Goal: Information Seeking & Learning: Learn about a topic

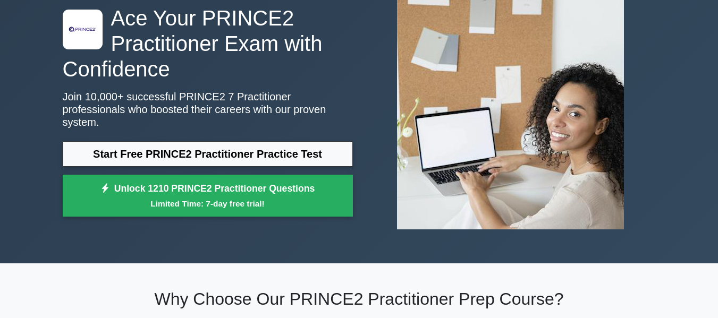
scroll to position [72, 0]
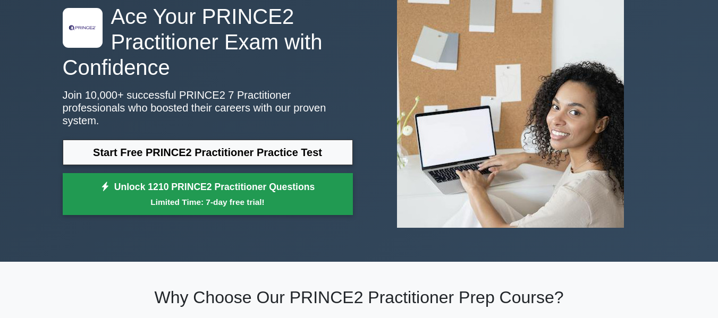
click at [323, 198] on small "Limited Time: 7-day free trial!" at bounding box center [208, 202] width 264 height 12
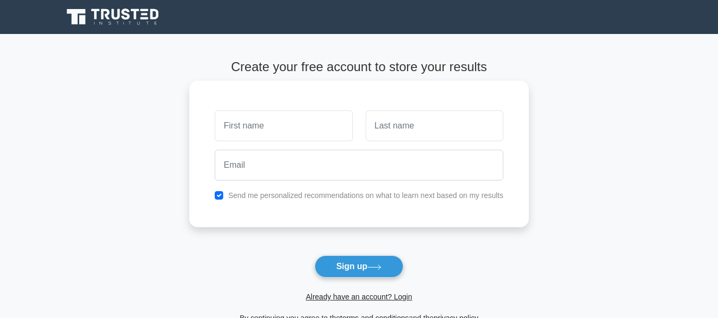
click at [294, 124] on input "text" at bounding box center [284, 126] width 138 height 31
type input "a"
type input "Amrita"
click at [409, 131] on input "text" at bounding box center [435, 126] width 138 height 31
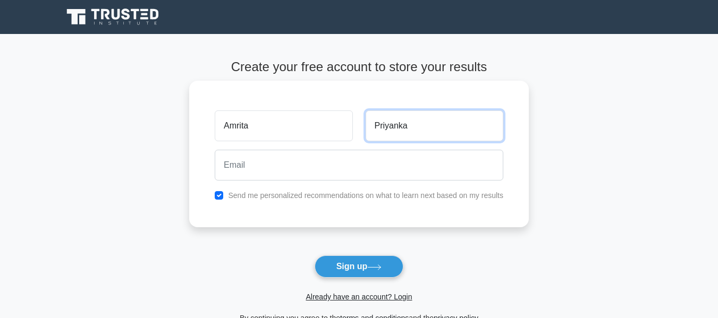
type input "Priyanka"
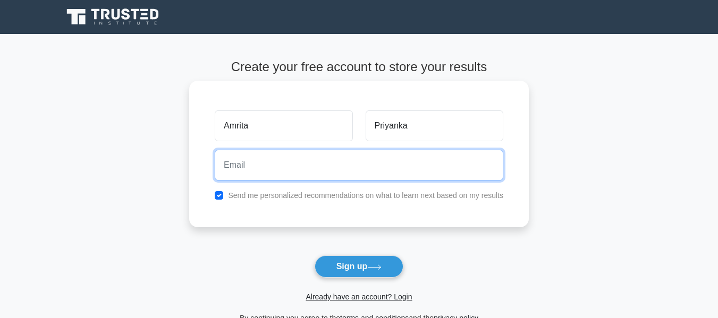
click at [307, 167] on input "email" at bounding box center [359, 165] width 289 height 31
type input "amipriya1104@gmail.com"
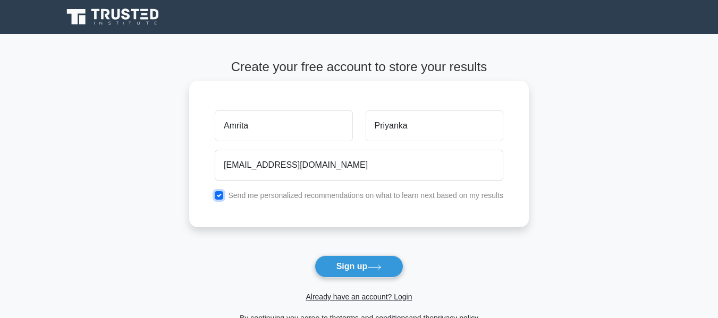
click at [221, 199] on input "checkbox" at bounding box center [219, 195] width 9 height 9
checkbox input "false"
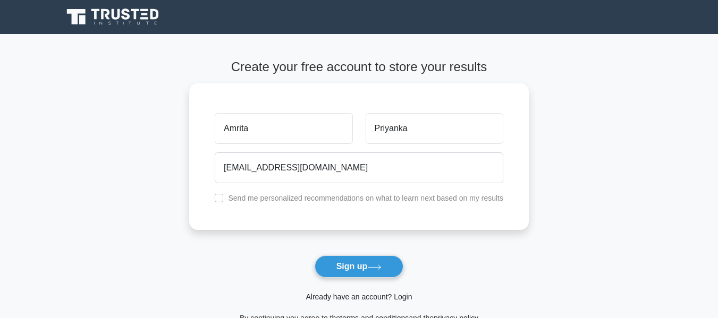
click at [376, 298] on link "Already have an account? Login" at bounding box center [359, 297] width 106 height 9
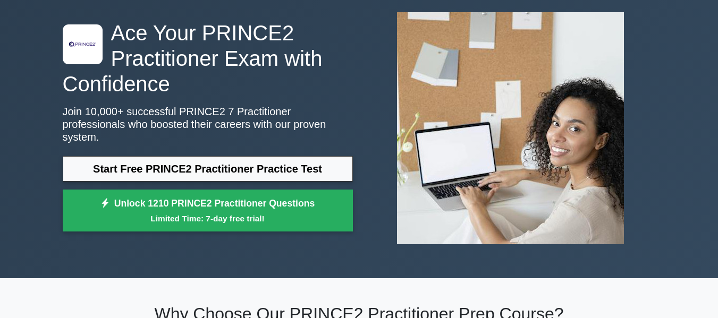
scroll to position [59, 0]
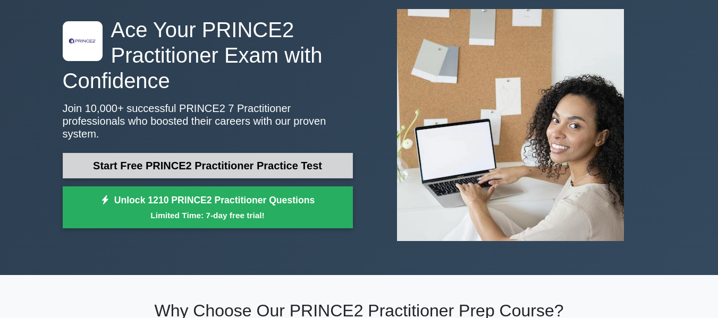
click at [145, 164] on link "Start Free PRINCE2 Practitioner Practice Test" at bounding box center [208, 166] width 290 height 26
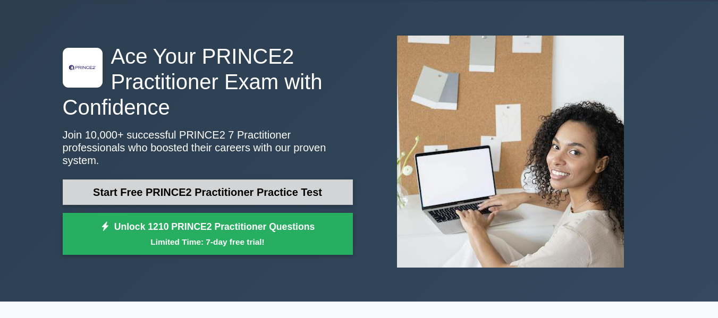
scroll to position [0, 0]
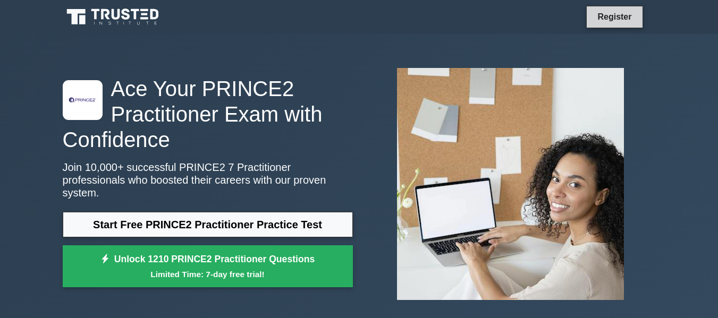
click at [612, 19] on link "Register" at bounding box center [614, 16] width 47 height 13
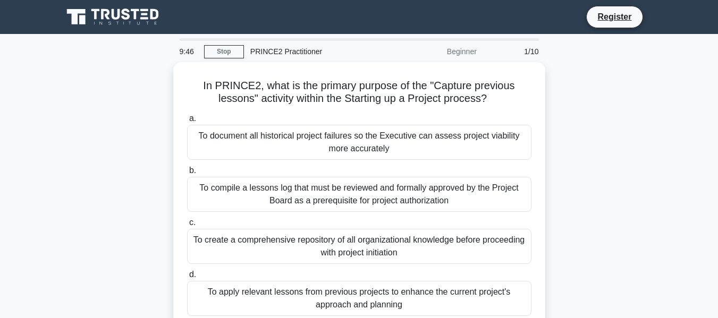
click at [275, 54] on div "PRINCE2 Practitioner" at bounding box center [317, 51] width 146 height 21
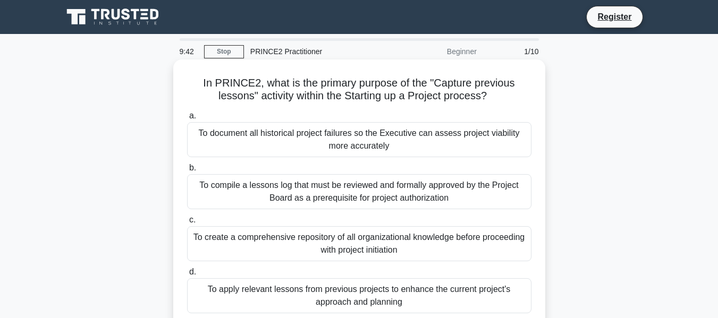
click at [545, 134] on div "In PRINCE2, what is the primary purpose of the "Capture previous lessons" activ…" at bounding box center [359, 194] width 372 height 269
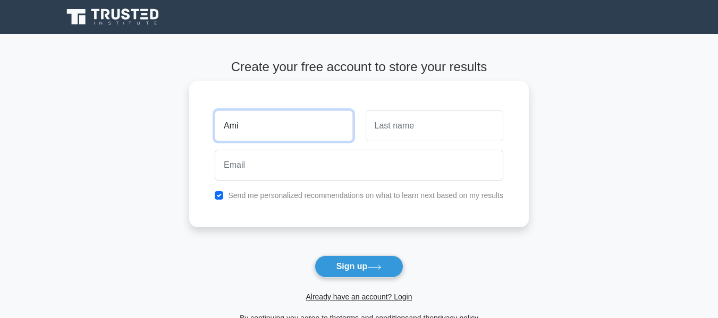
type input "Ami"
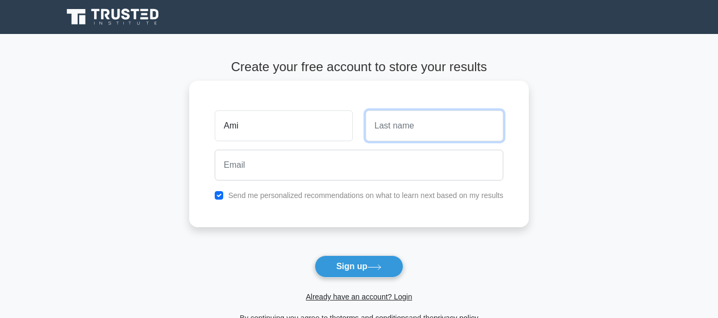
click at [386, 127] on input "text" at bounding box center [435, 126] width 138 height 31
type input "P"
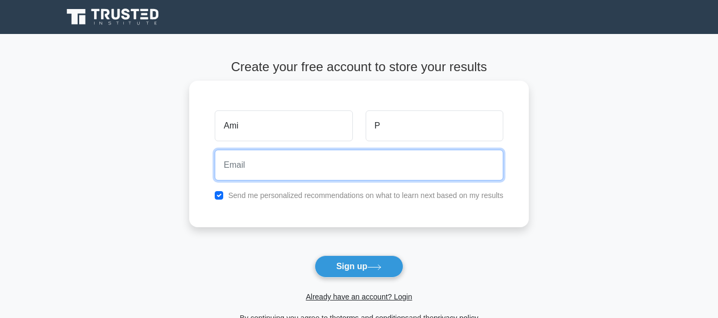
click at [264, 157] on input "email" at bounding box center [359, 165] width 289 height 31
paste input "hifobag203@inupup.com"
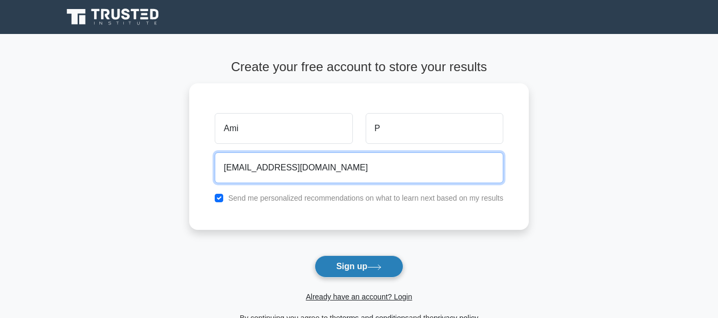
type input "hifobag203@inupup.com"
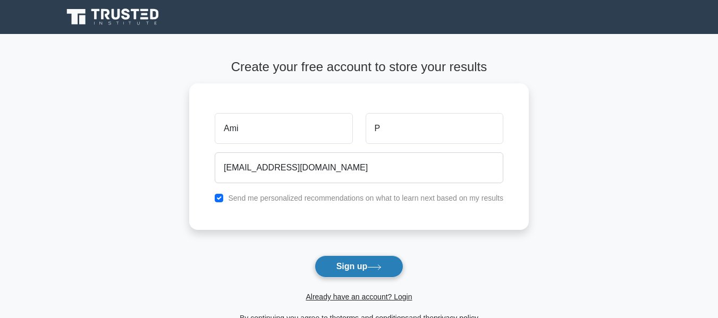
click at [341, 268] on button "Sign up" at bounding box center [359, 267] width 89 height 22
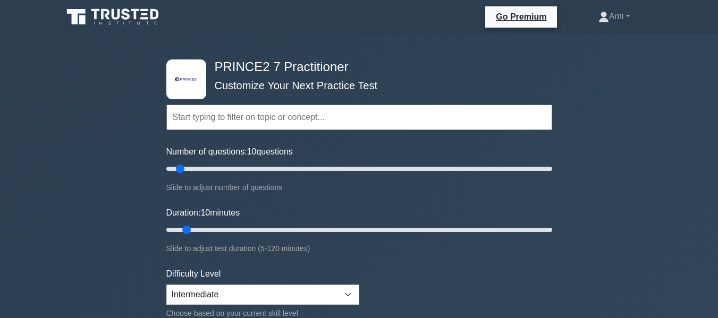
scroll to position [29, 0]
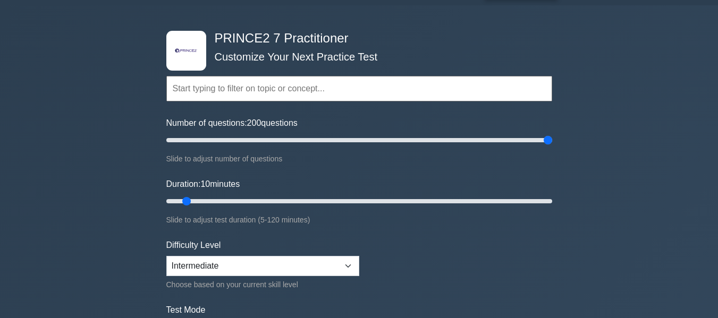
drag, startPoint x: 181, startPoint y: 142, endPoint x: 569, endPoint y: 166, distance: 388.8
click at [552, 147] on input "Number of questions: 200 questions" at bounding box center [359, 140] width 386 height 13
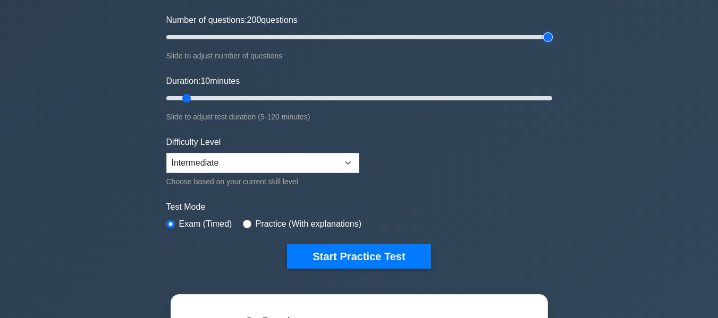
scroll to position [145, 0]
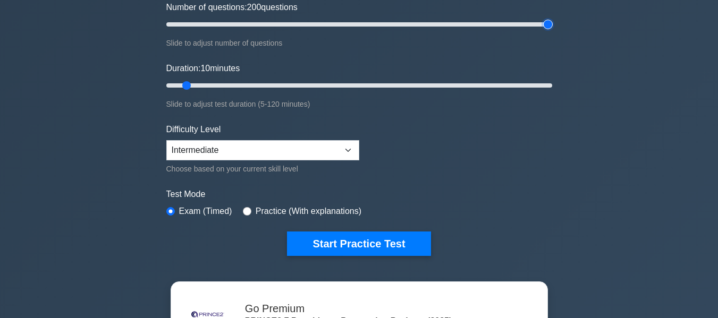
drag, startPoint x: 546, startPoint y: 24, endPoint x: 572, endPoint y: 54, distance: 39.6
click at [552, 31] on input "Number of questions: 200 questions" at bounding box center [359, 24] width 386 height 13
drag, startPoint x: 549, startPoint y: 25, endPoint x: 297, endPoint y: 54, distance: 253.6
type input "70"
click at [297, 31] on input "Number of questions: 70 questions" at bounding box center [359, 24] width 386 height 13
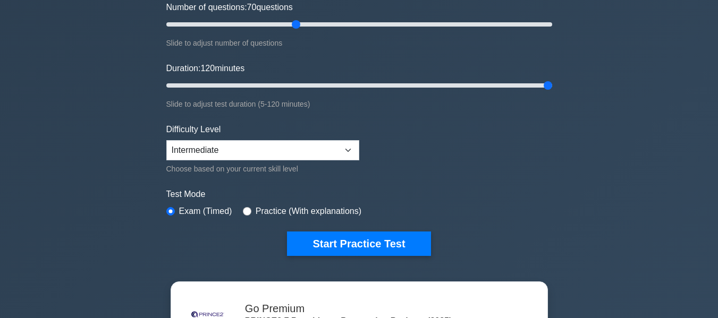
drag, startPoint x: 187, startPoint y: 84, endPoint x: 570, endPoint y: 111, distance: 384.2
type input "120"
click at [552, 92] on input "Duration: 120 minutes" at bounding box center [359, 85] width 386 height 13
click at [272, 148] on select "Beginner Intermediate Expert" at bounding box center [262, 150] width 193 height 20
click at [422, 148] on form "Topics PRINCE2 Principles in Context Effective People Management in PRINCE2 App…" at bounding box center [359, 92] width 386 height 329
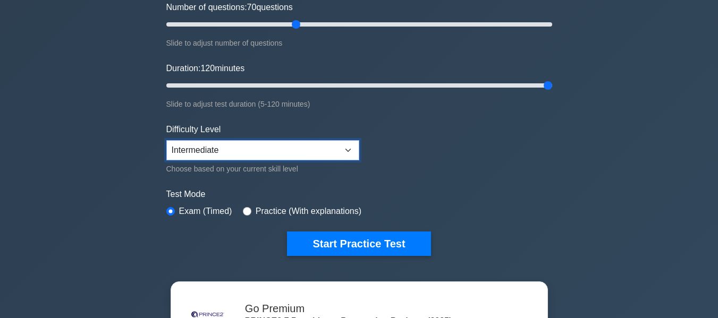
click at [275, 150] on select "Beginner Intermediate Expert" at bounding box center [262, 150] width 193 height 20
click at [248, 210] on input "radio" at bounding box center [247, 211] width 9 height 9
radio input "true"
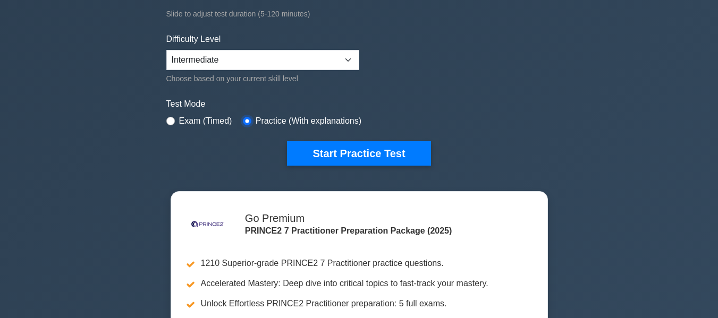
scroll to position [264, 0]
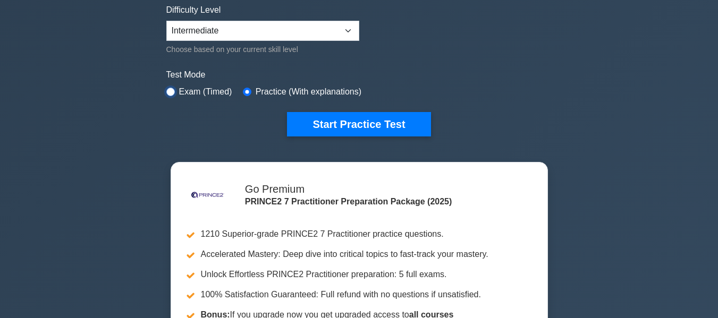
click at [171, 91] on input "radio" at bounding box center [170, 92] width 9 height 9
radio input "true"
click at [244, 90] on input "radio" at bounding box center [247, 92] width 9 height 9
radio input "true"
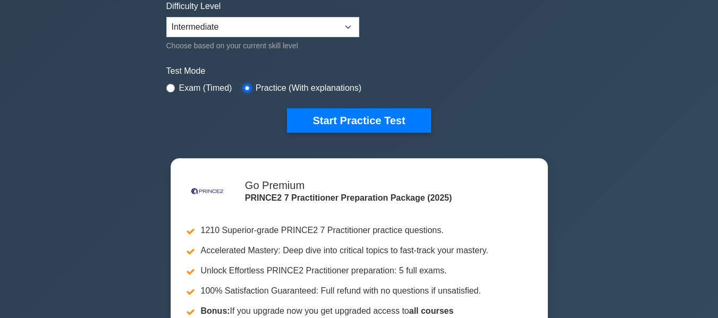
scroll to position [272, 0]
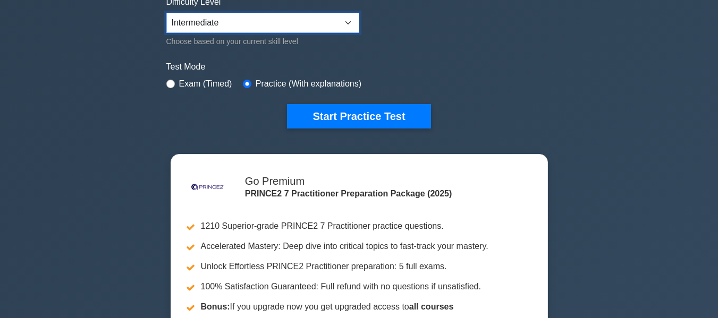
click at [249, 22] on select "Beginner Intermediate Expert" at bounding box center [262, 23] width 193 height 20
click at [133, 66] on div ".st0{fill-rule:evenodd;clip-rule:evenodd;fill:#000041;} .st1{fill-rule:evenodd;…" at bounding box center [359, 86] width 718 height 649
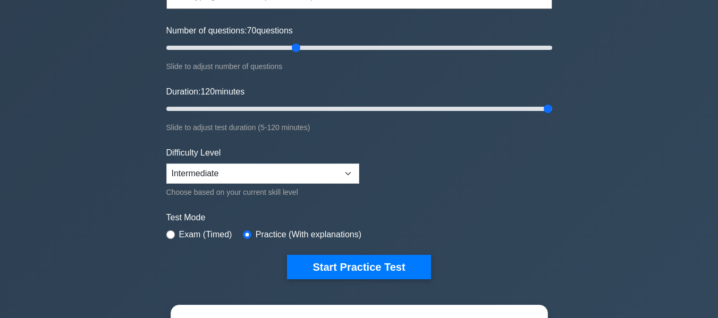
scroll to position [123, 0]
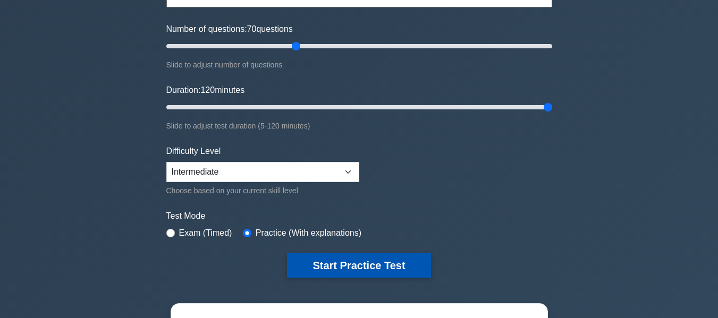
click at [361, 270] on button "Start Practice Test" at bounding box center [359, 266] width 144 height 24
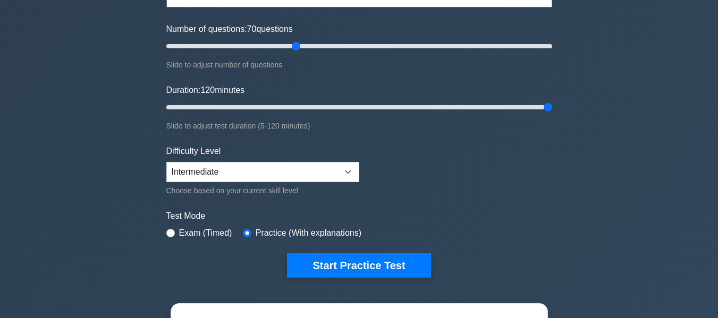
scroll to position [0, 0]
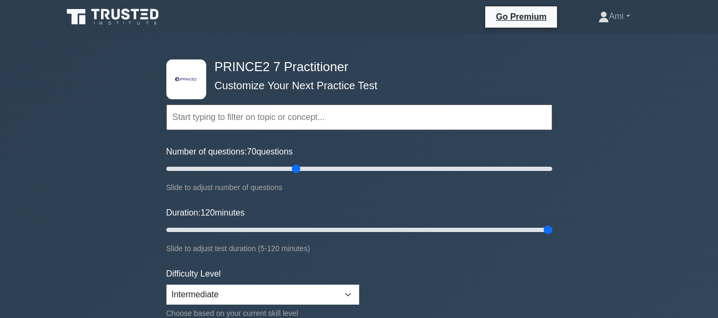
click at [366, 113] on input "text" at bounding box center [359, 118] width 386 height 26
click at [320, 88] on div "Topics PRINCE2 Principles in Context Effective People Management in PRINCE2 App…" at bounding box center [359, 102] width 386 height 61
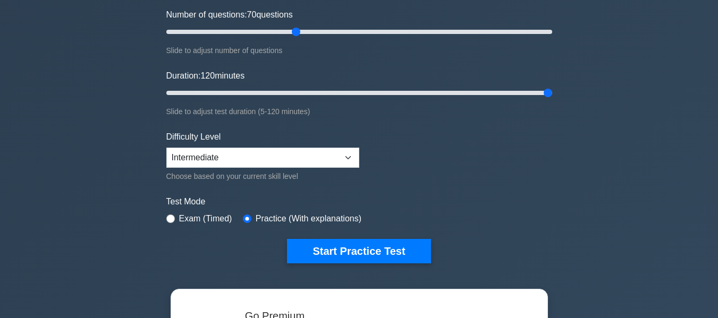
scroll to position [129, 0]
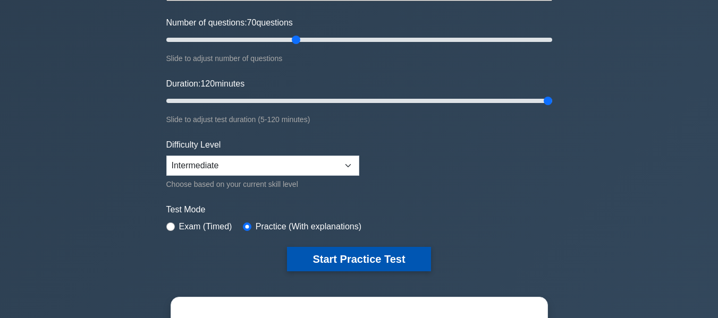
click at [355, 265] on button "Start Practice Test" at bounding box center [359, 259] width 144 height 24
